Goal: Transaction & Acquisition: Purchase product/service

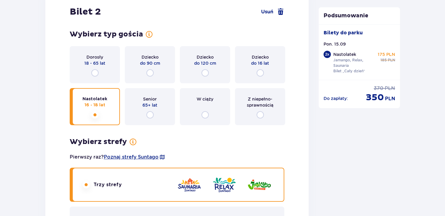
scroll to position [680, 0]
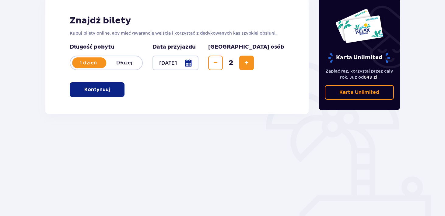
scroll to position [94, 0]
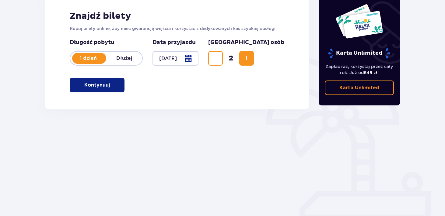
click at [105, 89] on button "Kontynuuj" at bounding box center [97, 85] width 55 height 15
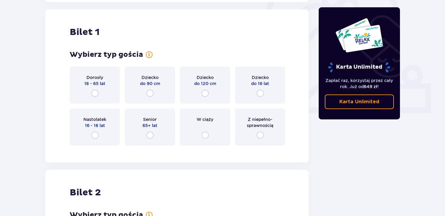
scroll to position [203, 0]
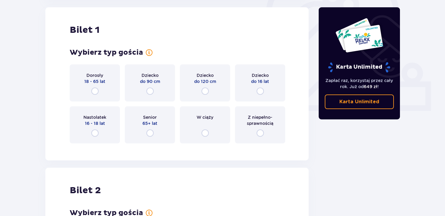
click at [154, 130] on div "Senior 65+ lat" at bounding box center [150, 124] width 50 height 37
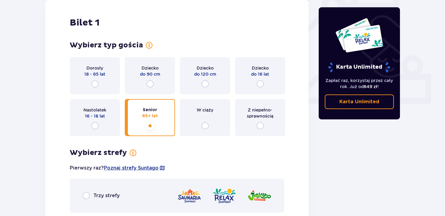
scroll to position [200, 0]
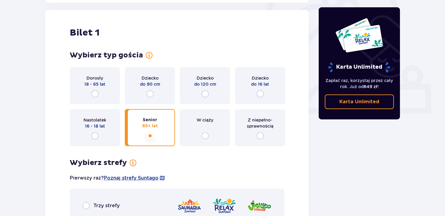
click at [106, 132] on div "Nastolatek 16 - 18 lat" at bounding box center [95, 127] width 50 height 37
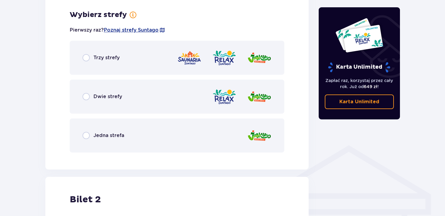
scroll to position [351, 0]
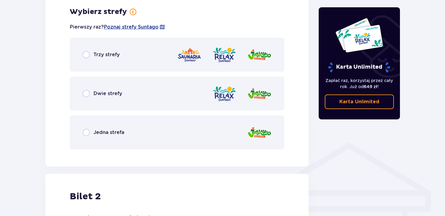
click at [98, 65] on div "Trzy strefy" at bounding box center [177, 55] width 214 height 34
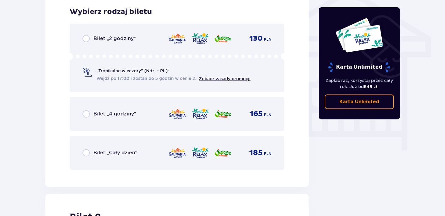
scroll to position [508, 0]
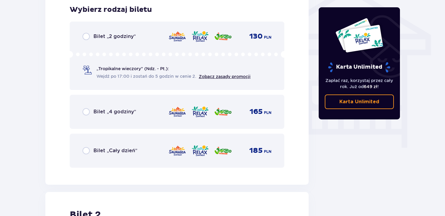
click at [126, 149] on p "Bilet „Cały dzień”" at bounding box center [115, 150] width 44 height 7
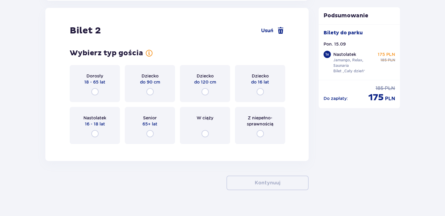
scroll to position [693, 0]
click at [100, 90] on div "Dorosły 18 - 65 lat" at bounding box center [95, 82] width 50 height 37
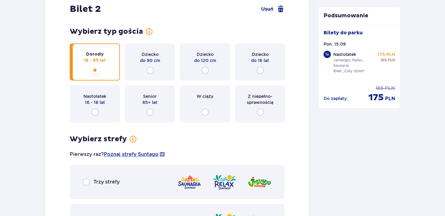
scroll to position [712, 0]
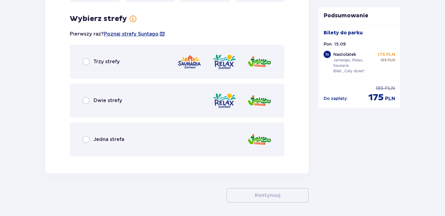
click at [99, 69] on div "Trzy strefy" at bounding box center [177, 62] width 214 height 34
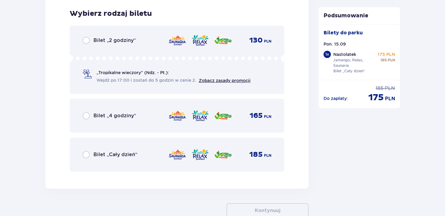
scroll to position [995, 0]
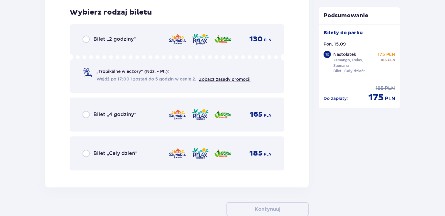
click at [103, 158] on div "Bilet „Cały dzień” 185 PLN" at bounding box center [176, 153] width 189 height 13
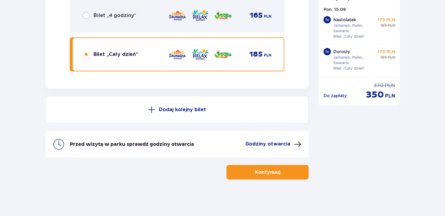
scroll to position [1092, 0]
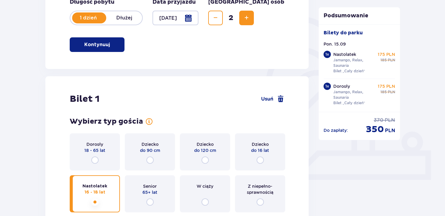
click at [104, 158] on div "Dorosły 18 - 65 lat" at bounding box center [95, 151] width 50 height 37
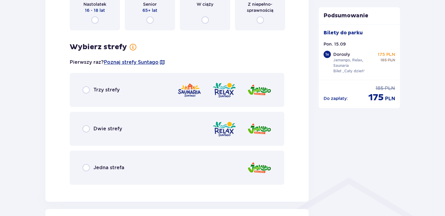
scroll to position [317, 0]
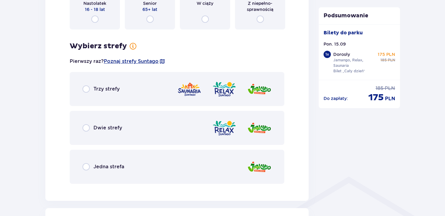
click at [103, 96] on div "Trzy strefy" at bounding box center [177, 89] width 214 height 34
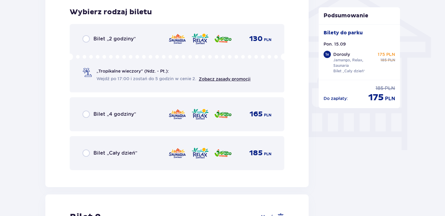
scroll to position [506, 0]
click at [104, 152] on p "Bilet „Cały dzień”" at bounding box center [115, 153] width 44 height 7
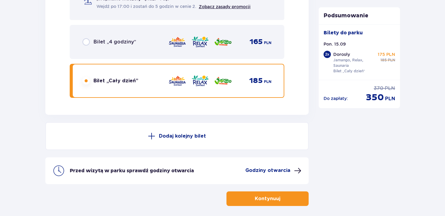
scroll to position [1094, 0]
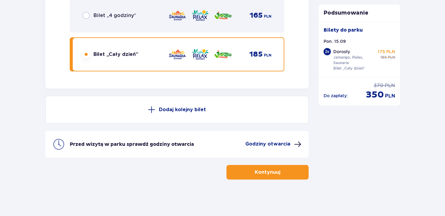
click at [240, 177] on button "Kontynuuj" at bounding box center [267, 172] width 82 height 15
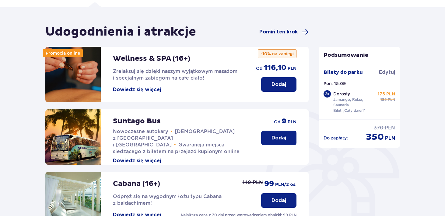
scroll to position [41, 0]
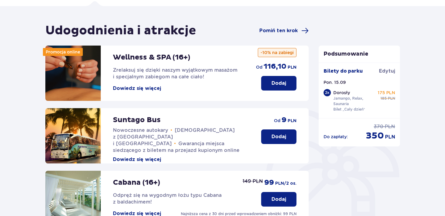
click at [266, 139] on button "Dodaj" at bounding box center [278, 137] width 35 height 15
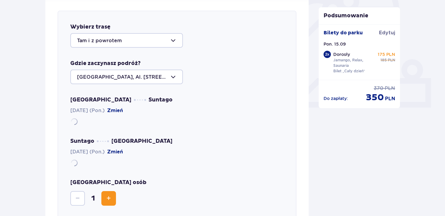
scroll to position [210, 0]
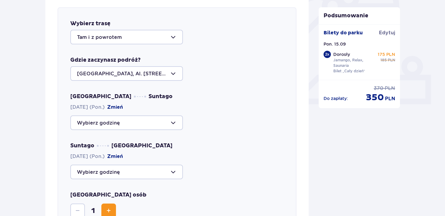
click at [127, 40] on div at bounding box center [126, 37] width 113 height 15
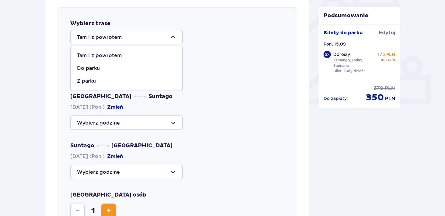
click at [127, 40] on div at bounding box center [126, 37] width 113 height 15
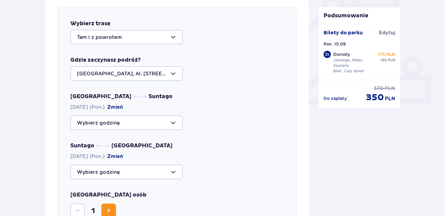
click at [120, 71] on div at bounding box center [126, 73] width 113 height 15
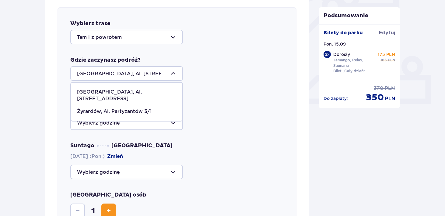
click at [120, 71] on div at bounding box center [126, 73] width 113 height 15
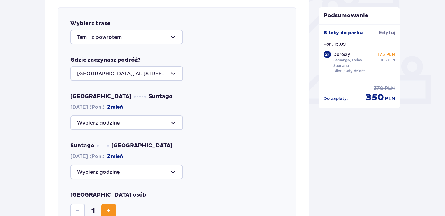
click at [112, 126] on div at bounding box center [126, 123] width 113 height 15
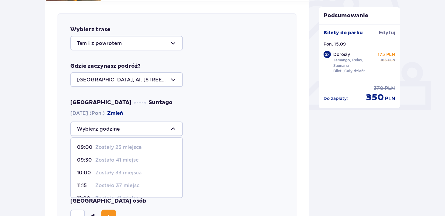
scroll to position [202, 0]
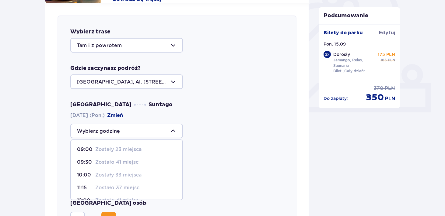
click at [109, 145] on span "09:00 Zostały 23 miejsca" at bounding box center [126, 149] width 111 height 13
type input "09:00"
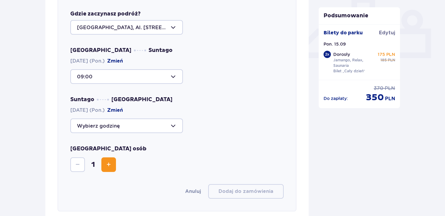
scroll to position [256, 0]
click at [111, 130] on div at bounding box center [126, 125] width 113 height 15
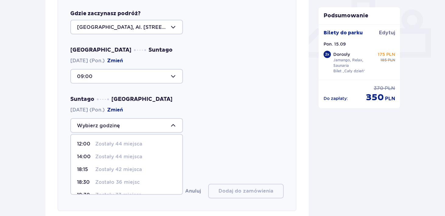
scroll to position [36, 0]
click at [102, 186] on p "Zostały 32 miejsca" at bounding box center [118, 185] width 46 height 7
type input "21:15"
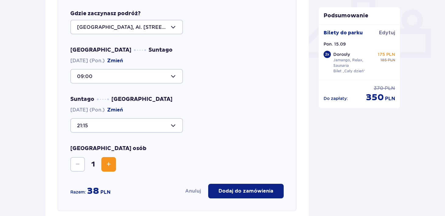
click at [105, 169] on button "Increase" at bounding box center [108, 164] width 15 height 15
click at [224, 191] on p "Dodaj do zamówienia" at bounding box center [245, 191] width 55 height 7
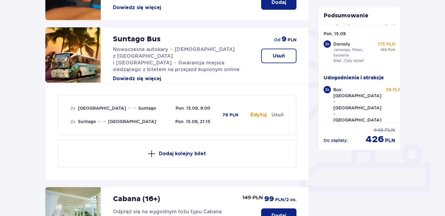
scroll to position [0, 0]
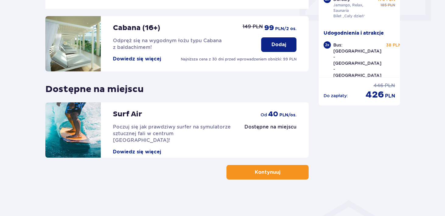
click at [254, 169] on p "Kontynuuj" at bounding box center [267, 172] width 26 height 7
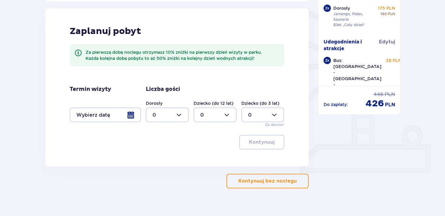
scroll to position [149, 0]
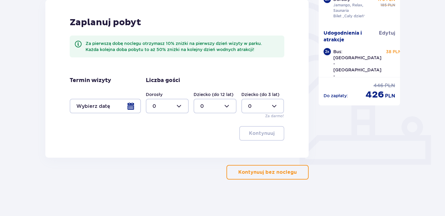
click at [233, 171] on button "Kontynuuj bez noclegu" at bounding box center [267, 172] width 82 height 15
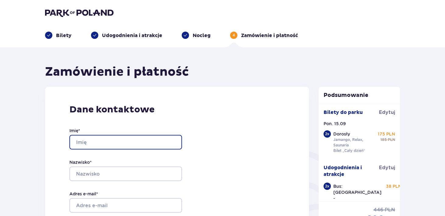
click at [132, 149] on input "Imię *" at bounding box center [125, 142] width 113 height 15
type input "І"
type input "Sviatoslav"
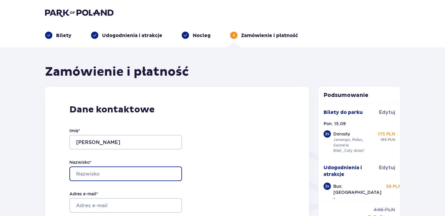
click at [108, 171] on input "Nazwisko *" at bounding box center [125, 174] width 113 height 15
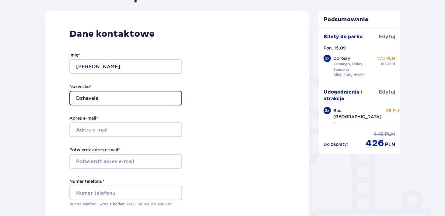
scroll to position [77, 0]
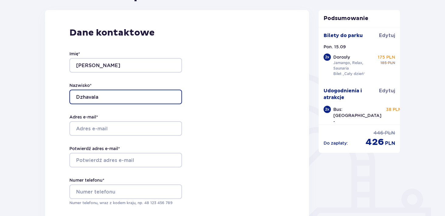
type input "Dzhavala"
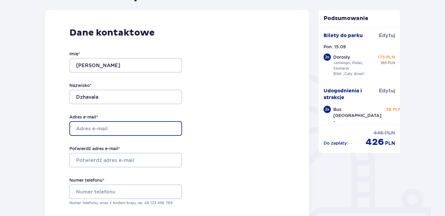
click at [94, 134] on input "Adres e-mail *" at bounding box center [125, 128] width 113 height 15
type input "swyatoslawdzawala@gmail.com"
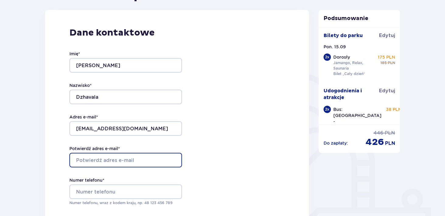
click at [83, 156] on input "Potwierdź adres e-mail *" at bounding box center [125, 160] width 113 height 15
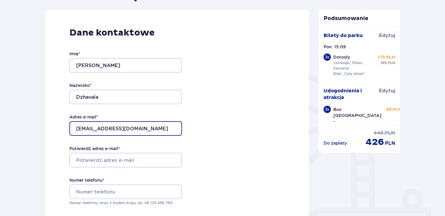
click at [105, 131] on input "swyatoslawdzawala@gmail.com" at bounding box center [125, 128] width 113 height 15
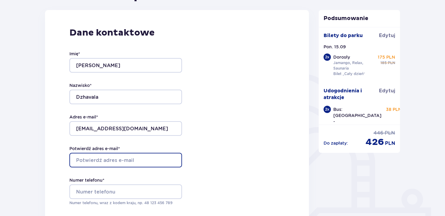
click at [103, 154] on input "Potwierdź adres e-mail *" at bounding box center [125, 160] width 113 height 15
paste input "swyatoslawdzawala"
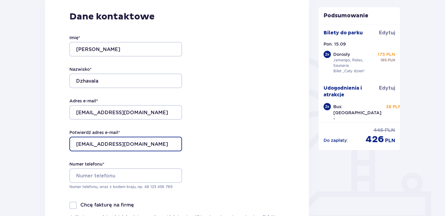
scroll to position [97, 0]
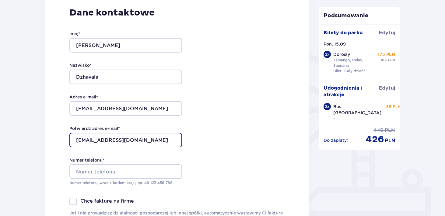
type input "swyatoslawdzawala@gmail.com"
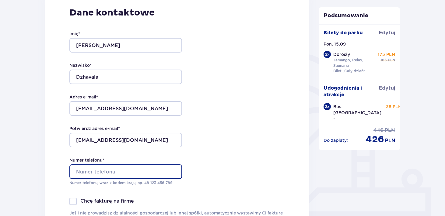
click at [85, 175] on input "Numer telefonu *" at bounding box center [125, 171] width 113 height 15
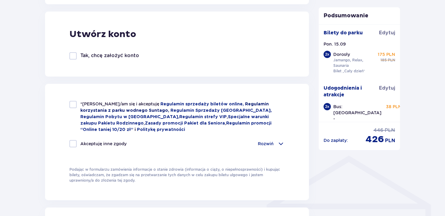
scroll to position [338, 0]
type input "500514806"
click at [74, 106] on div at bounding box center [72, 104] width 7 height 7
checkbox input "true"
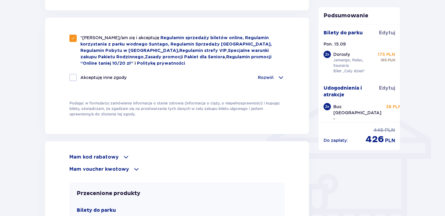
scroll to position [405, 0]
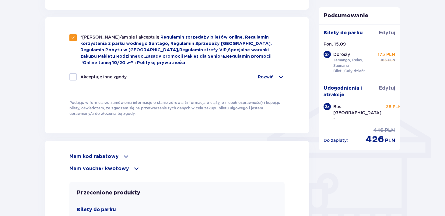
click at [270, 79] on p "Rozwiń" at bounding box center [266, 77] width 16 height 6
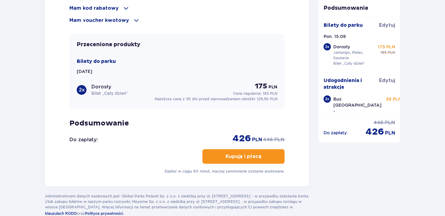
scroll to position [712, 0]
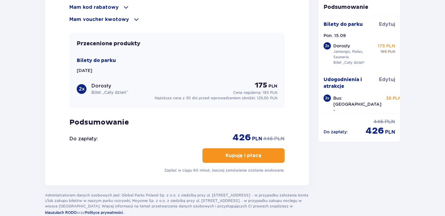
click at [250, 152] on p "Kupuję i płacę" at bounding box center [243, 155] width 36 height 7
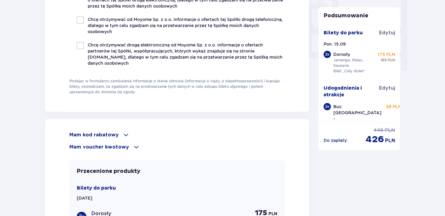
scroll to position [566, 0]
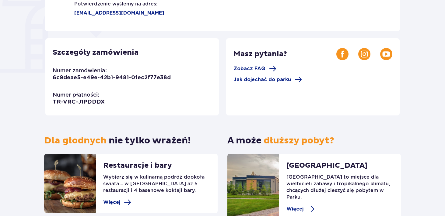
scroll to position [23, 0]
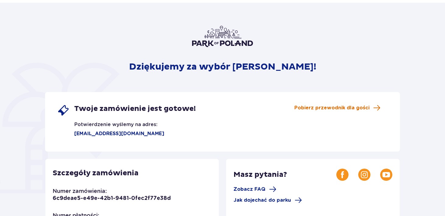
click at [316, 105] on span "Pobierz przewodnik dla gości" at bounding box center [331, 108] width 75 height 7
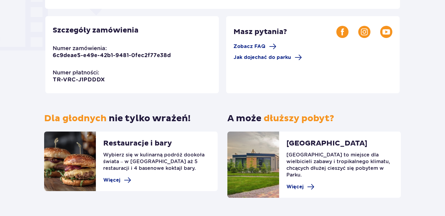
scroll to position [177, 0]
